Goal: Task Accomplishment & Management: Manage account settings

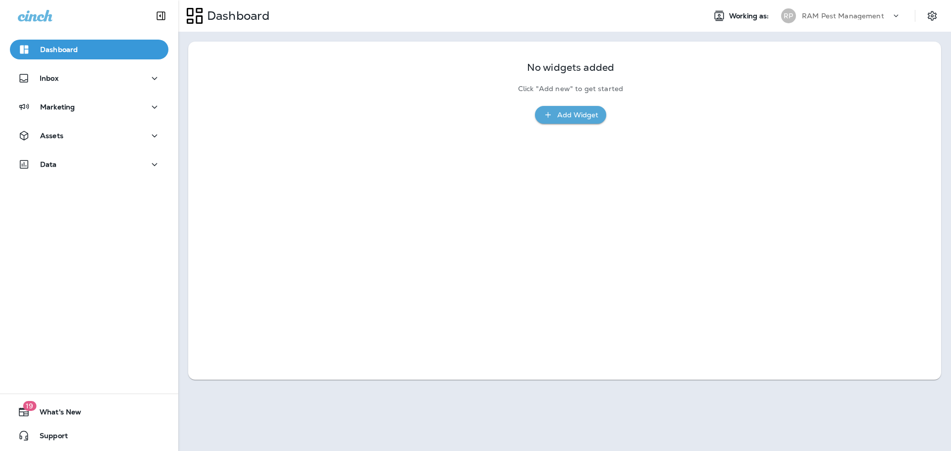
click at [95, 89] on div "Inbox" at bounding box center [89, 80] width 178 height 25
click at [104, 89] on div "Inbox" at bounding box center [89, 80] width 178 height 25
click at [103, 85] on button "Inbox" at bounding box center [89, 78] width 159 height 20
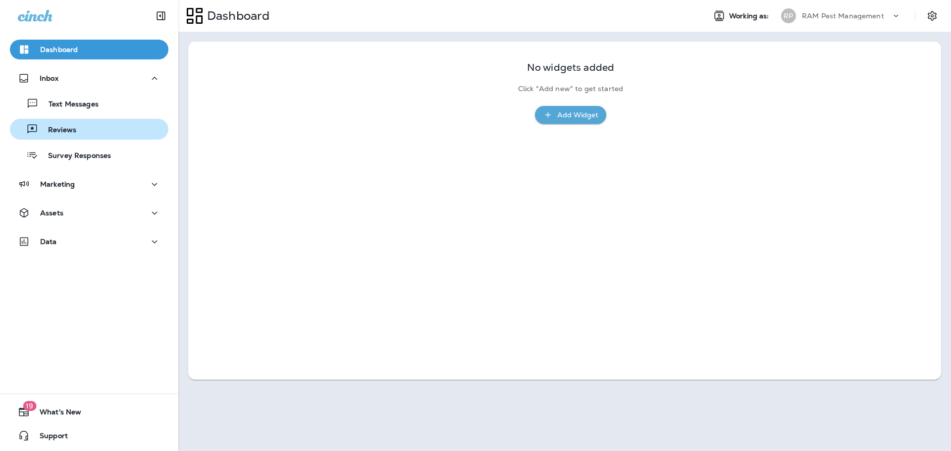
click at [103, 134] on div "Reviews" at bounding box center [89, 129] width 151 height 15
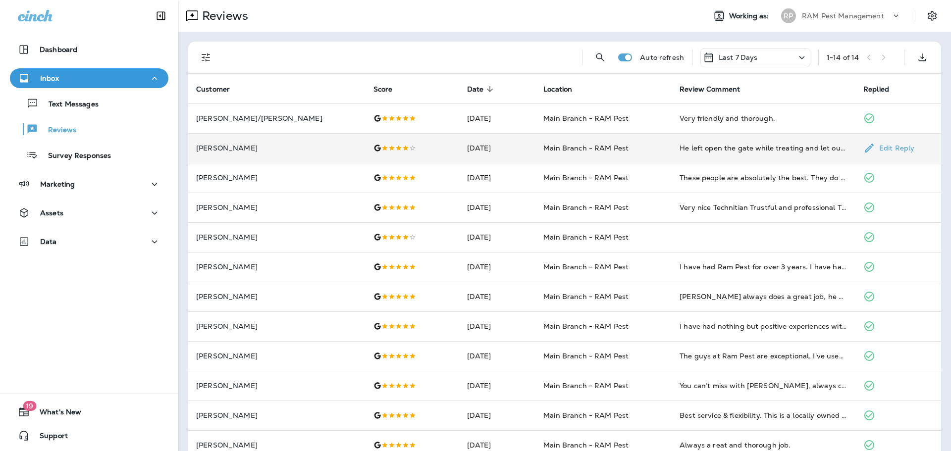
click at [403, 144] on div at bounding box center [413, 148] width 78 height 8
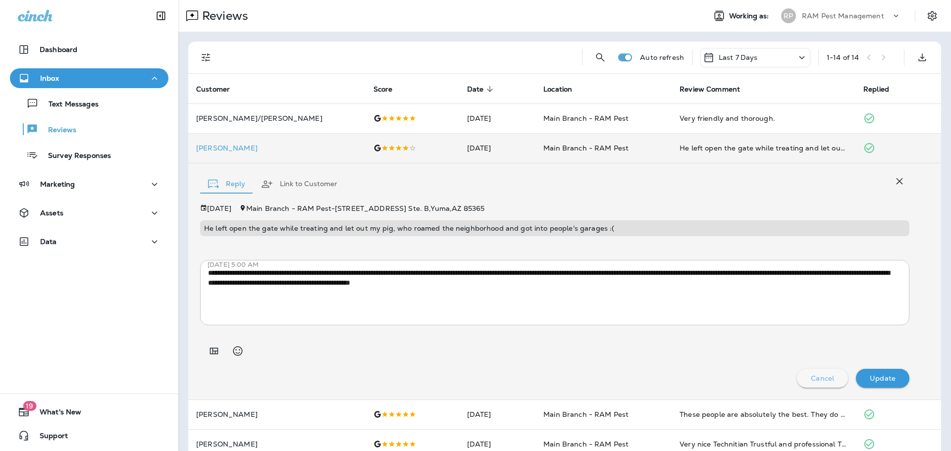
click at [827, 383] on p "Cancel" at bounding box center [822, 379] width 23 height 8
